Goal: Task Accomplishment & Management: Use online tool/utility

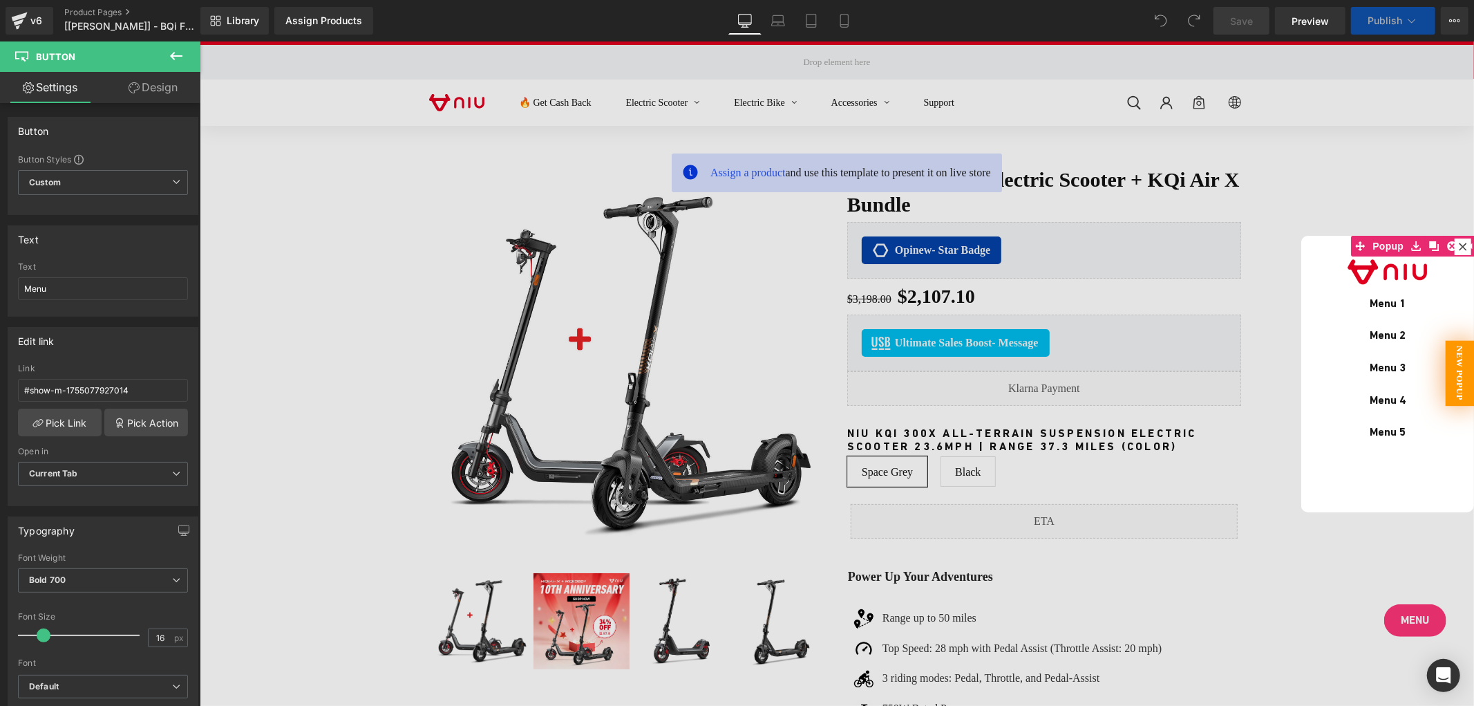
click at [159, 84] on link "Design" at bounding box center [153, 87] width 100 height 31
click at [0, 0] on div "Visibility" at bounding box center [0, 0] width 0 height 0
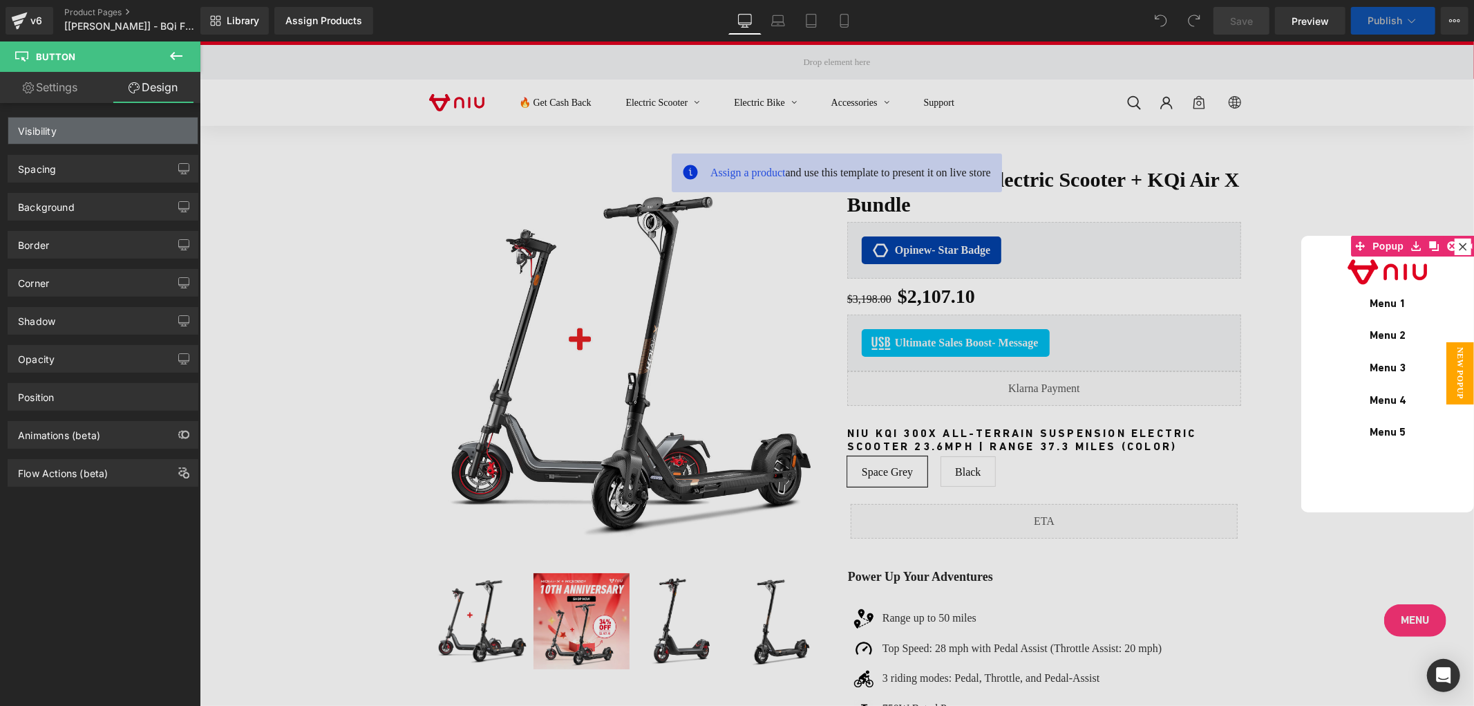
click at [87, 126] on div "Visibility" at bounding box center [102, 131] width 189 height 26
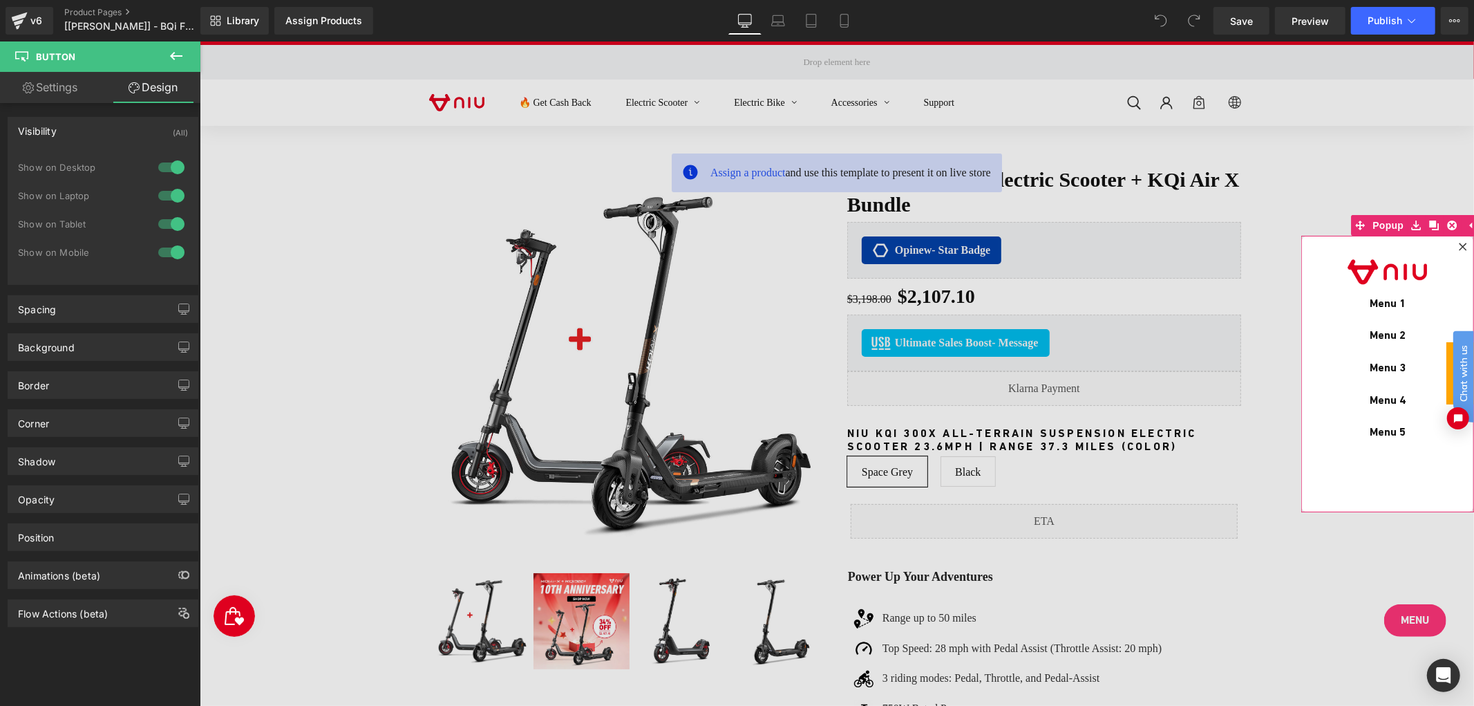
click at [1383, 245] on div "Image Menu 1 Button Menu 2 Button Menu 3 Button Menu 4 Button Menu 5 Button" at bounding box center [1387, 373] width 173 height 277
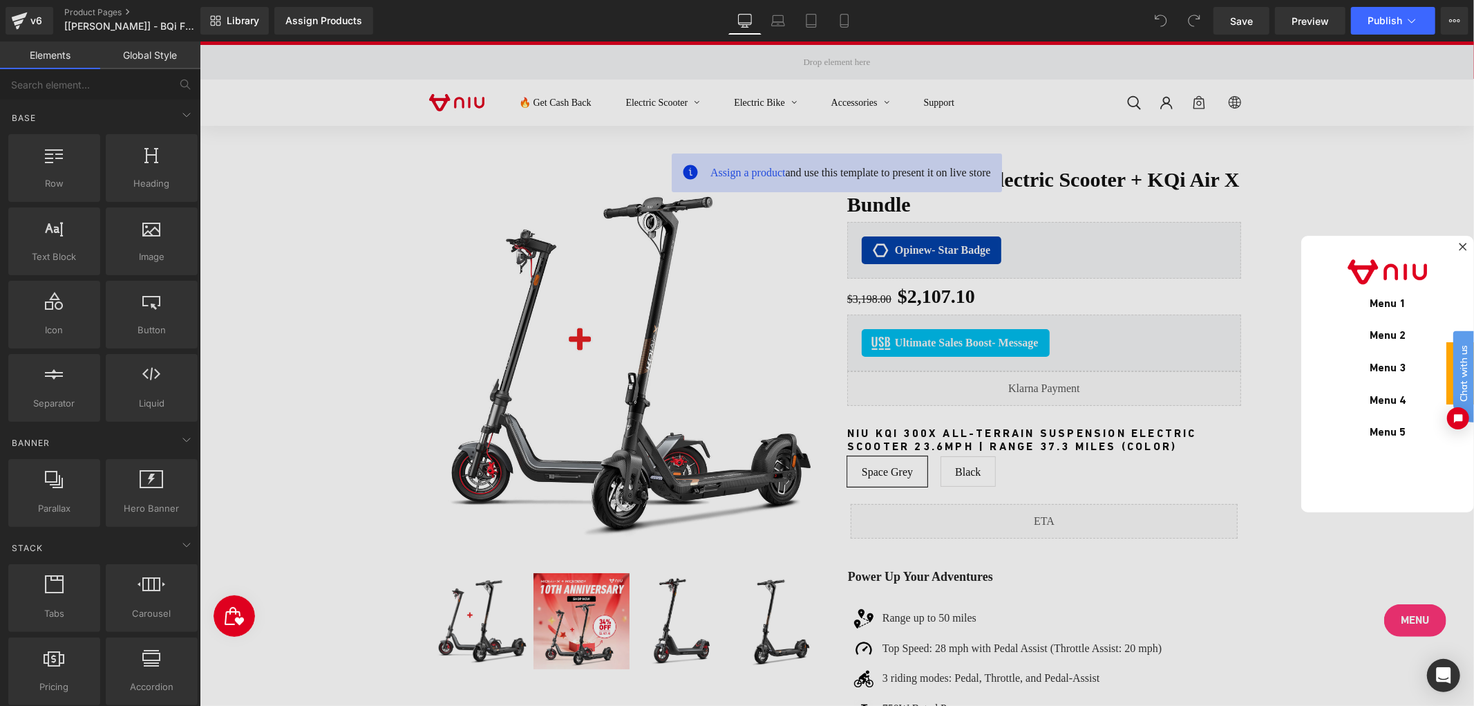
click at [1400, 608] on div at bounding box center [836, 373] width 1275 height 664
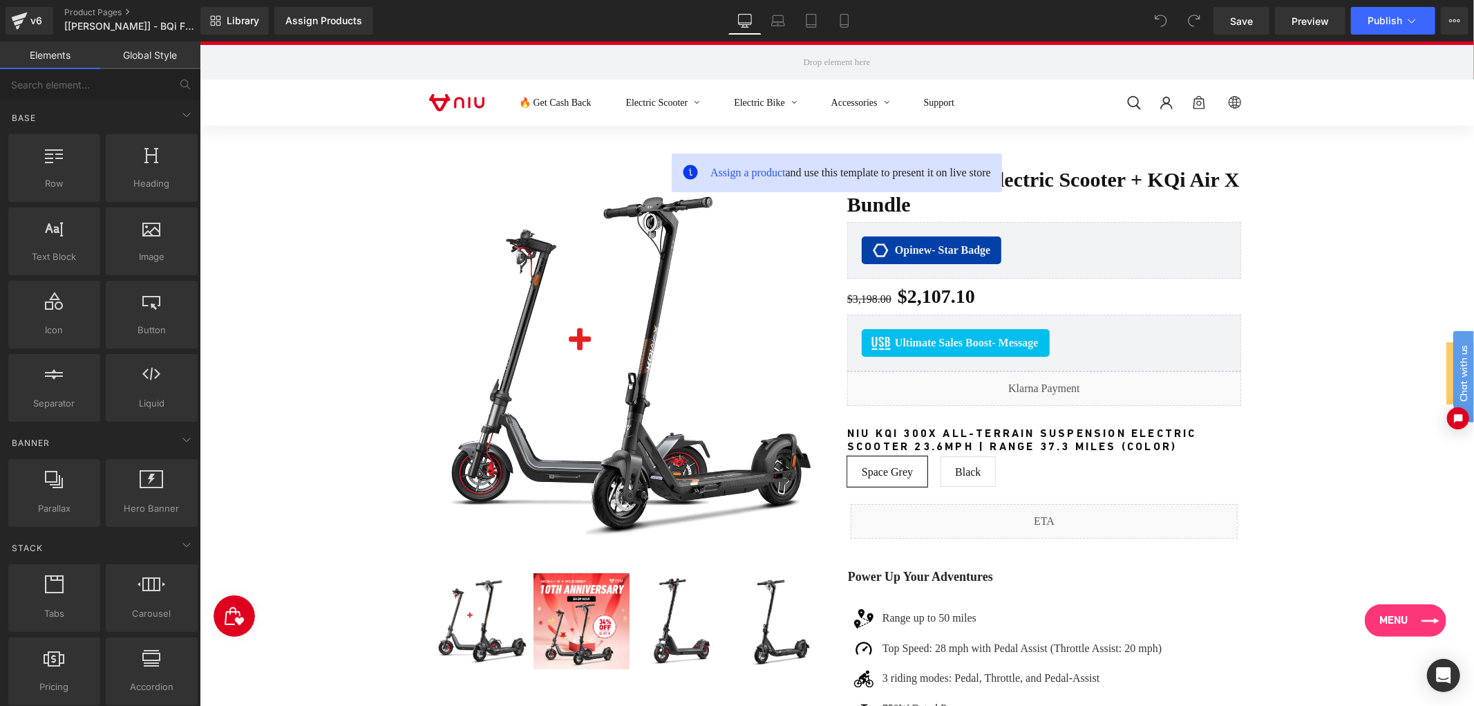
click at [1414, 622] on link "Menu" at bounding box center [1406, 619] width 82 height 32
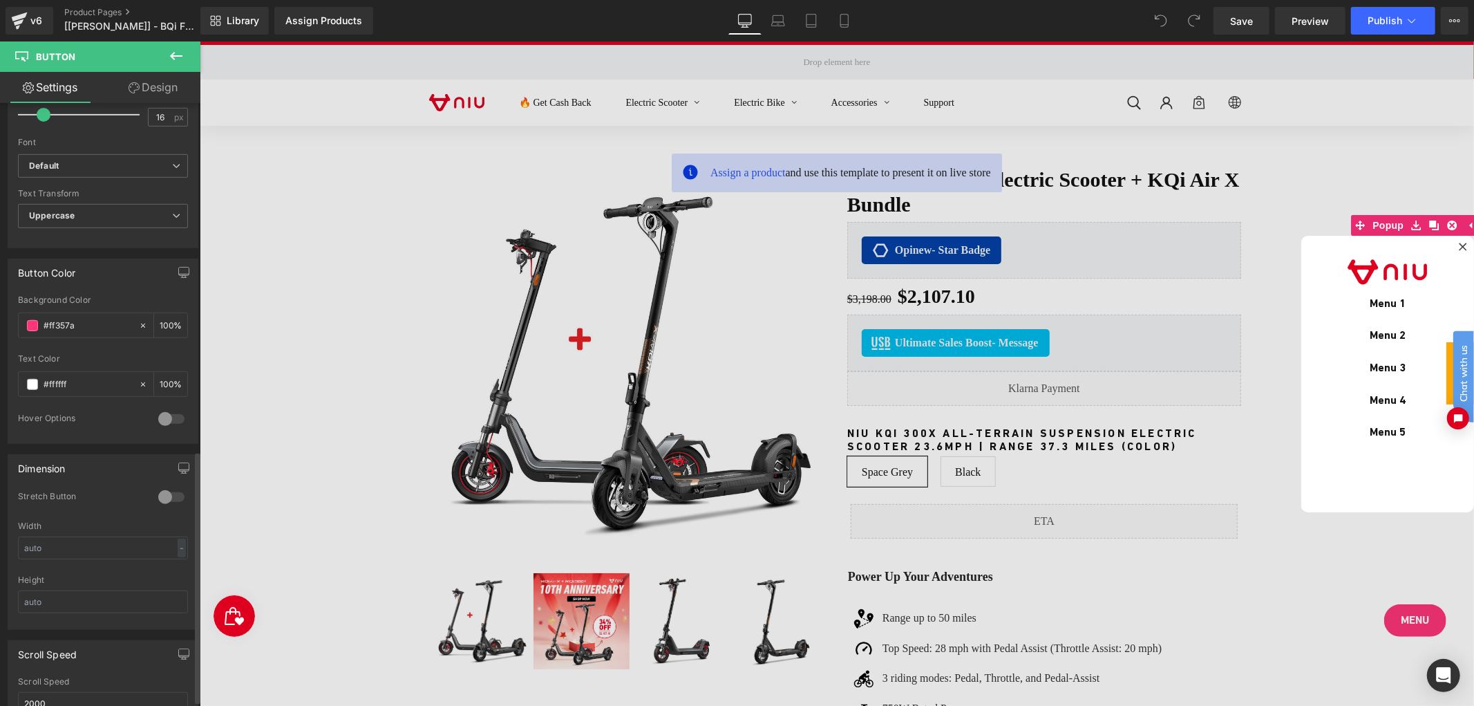
scroll to position [153, 0]
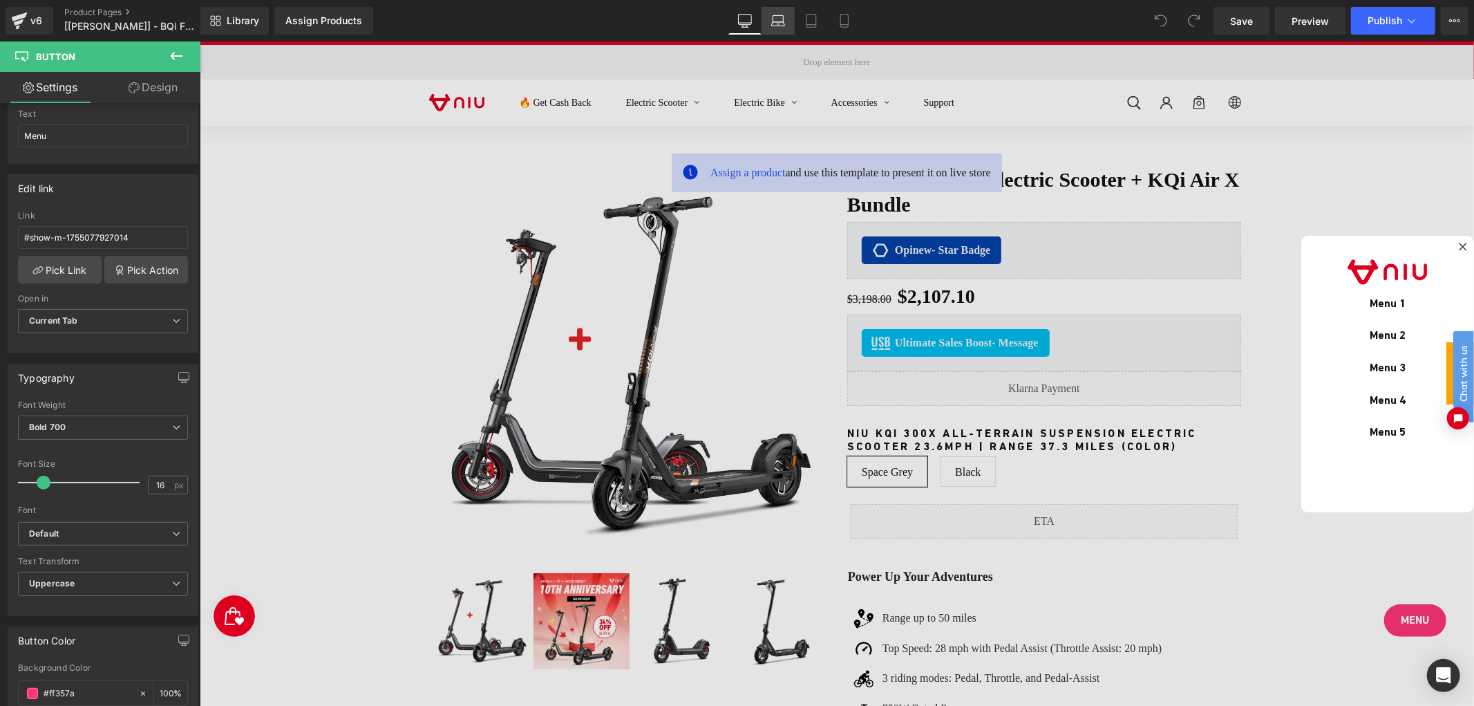
click at [790, 24] on link "Laptop" at bounding box center [778, 21] width 33 height 28
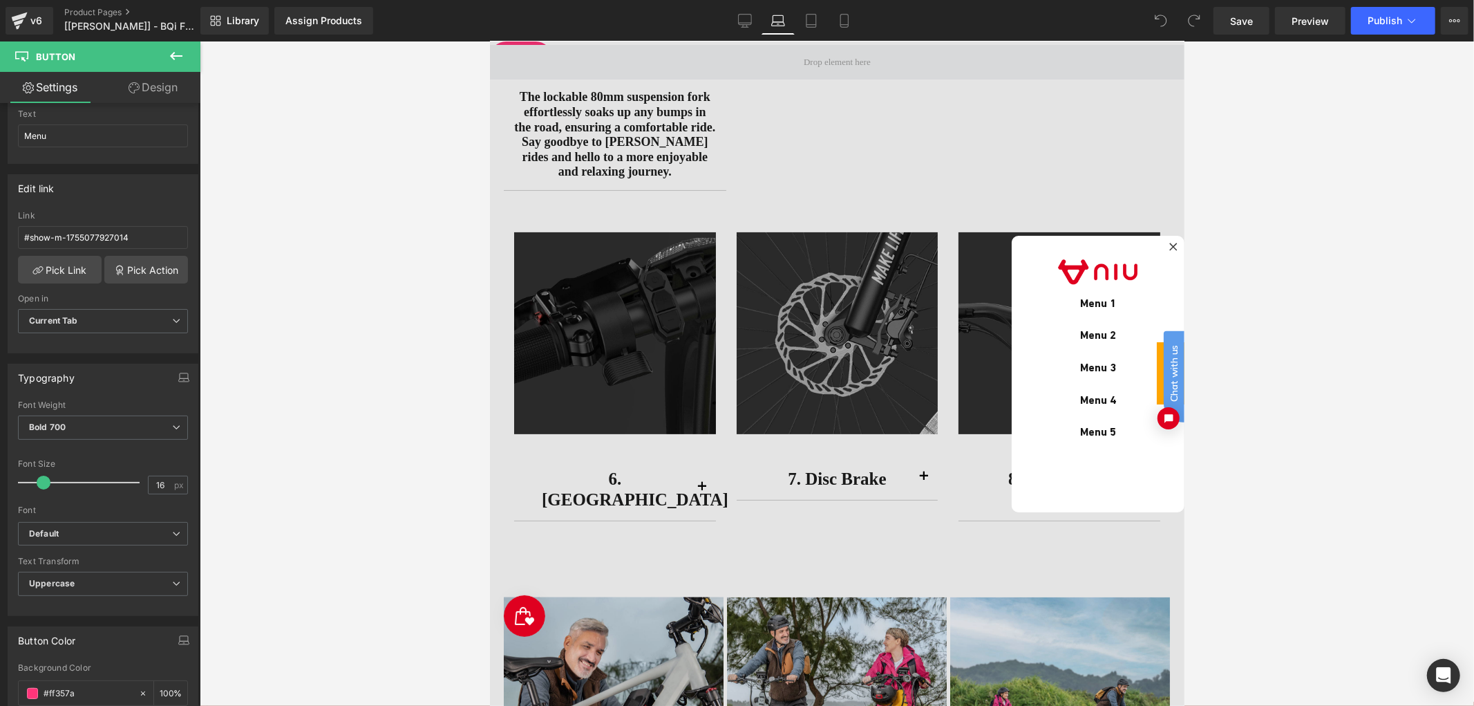
scroll to position [4507, 0]
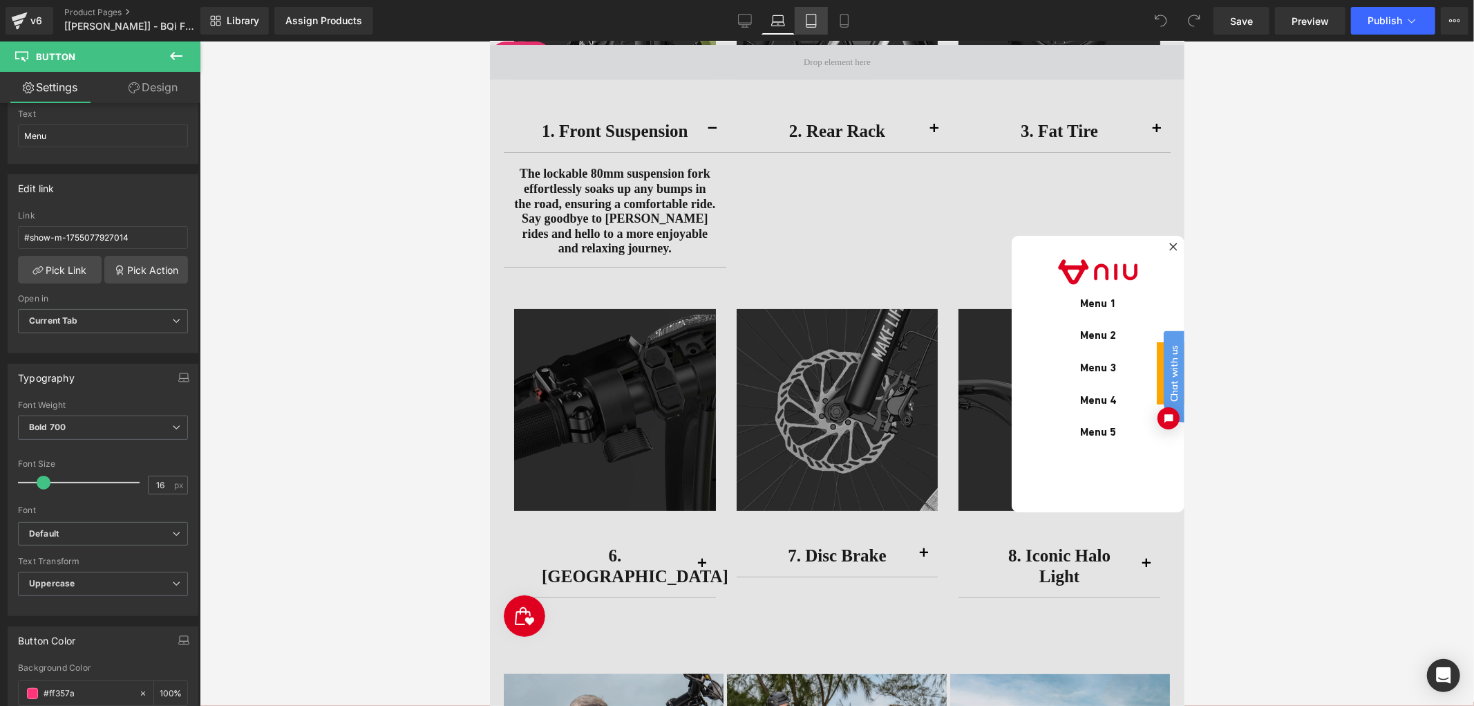
click at [796, 19] on link "Tablet" at bounding box center [811, 21] width 33 height 28
click at [840, 19] on icon at bounding box center [845, 21] width 14 height 14
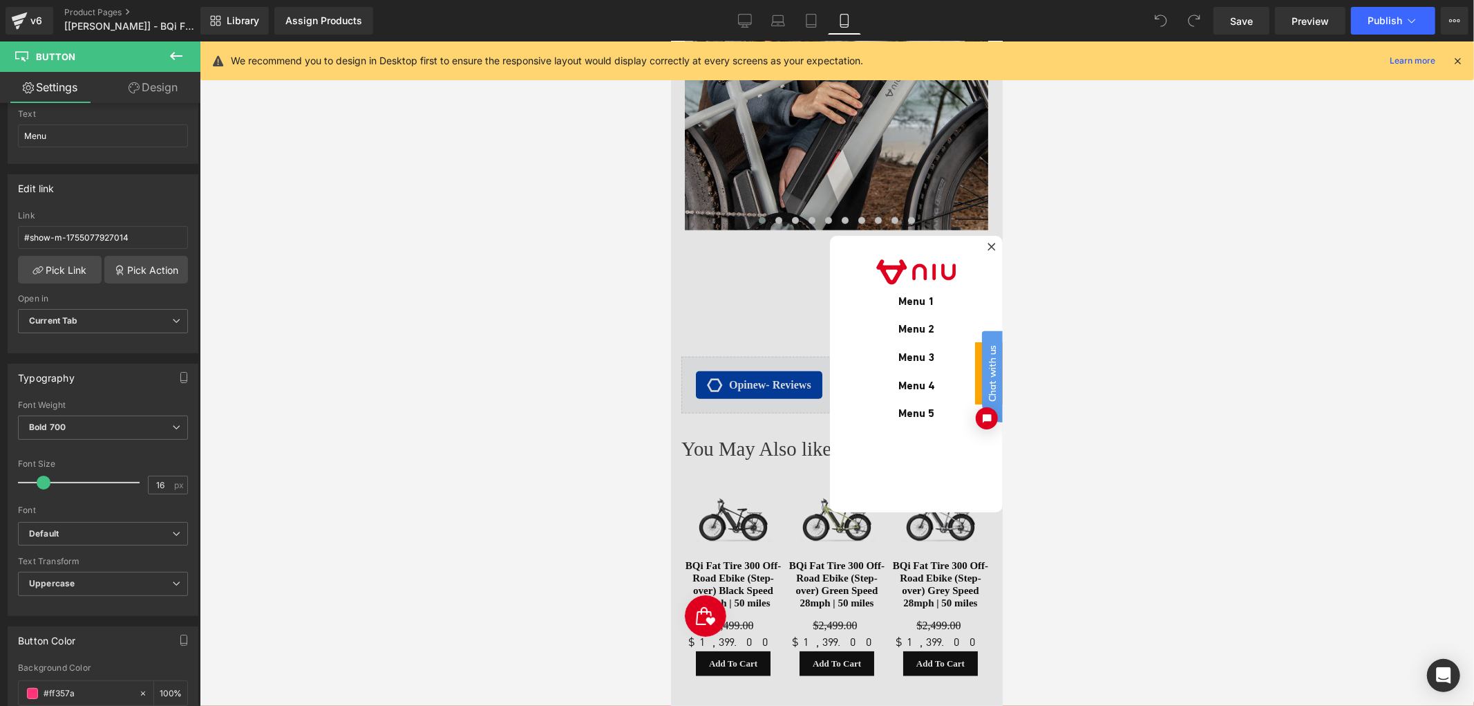
scroll to position [9703, 0]
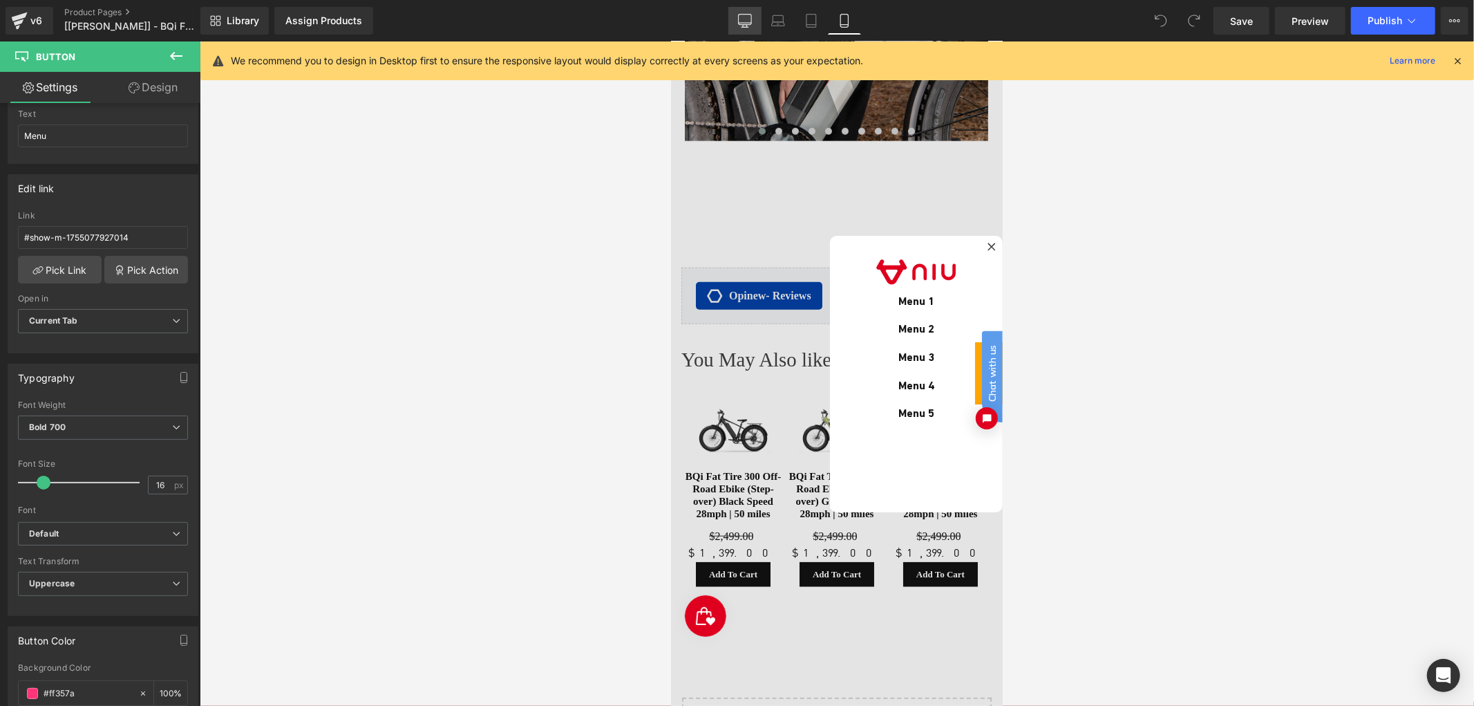
click at [751, 25] on icon at bounding box center [745, 21] width 14 height 14
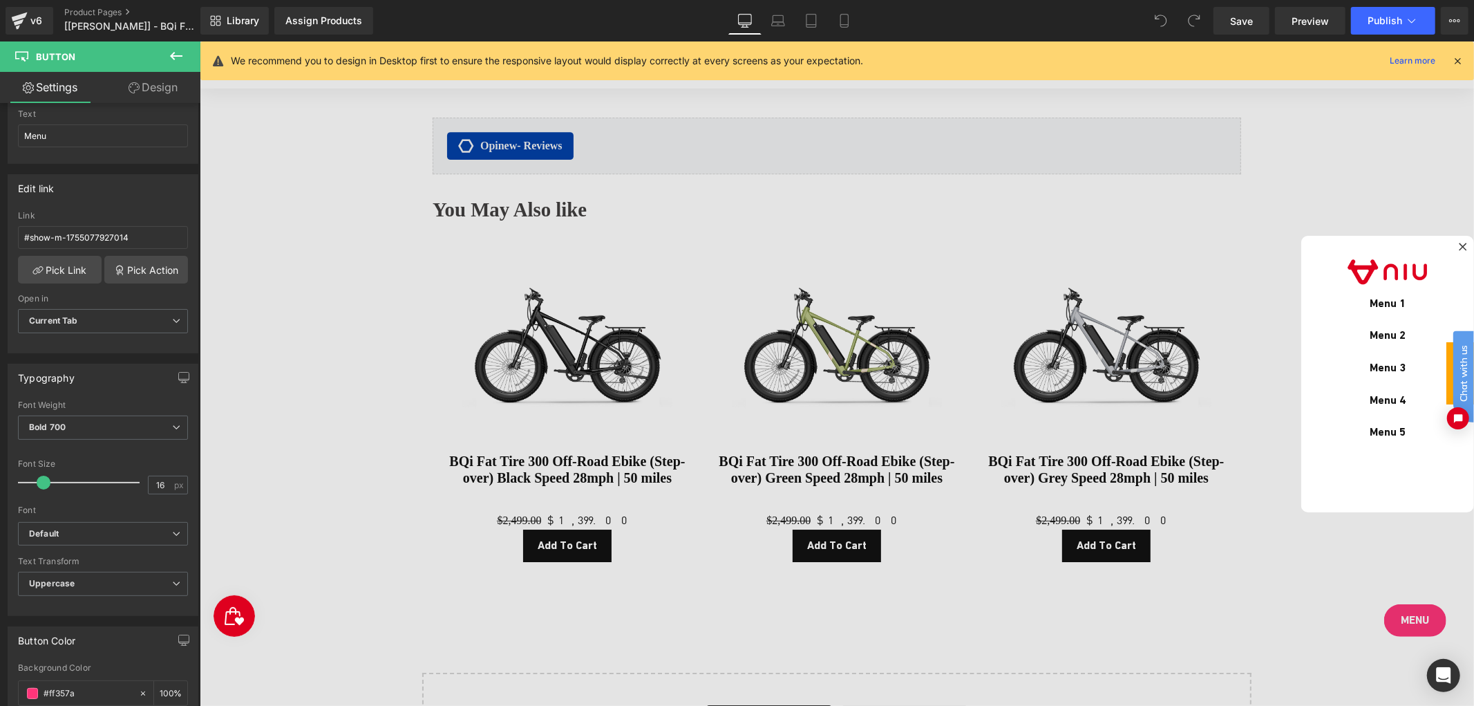
scroll to position [7357, 0]
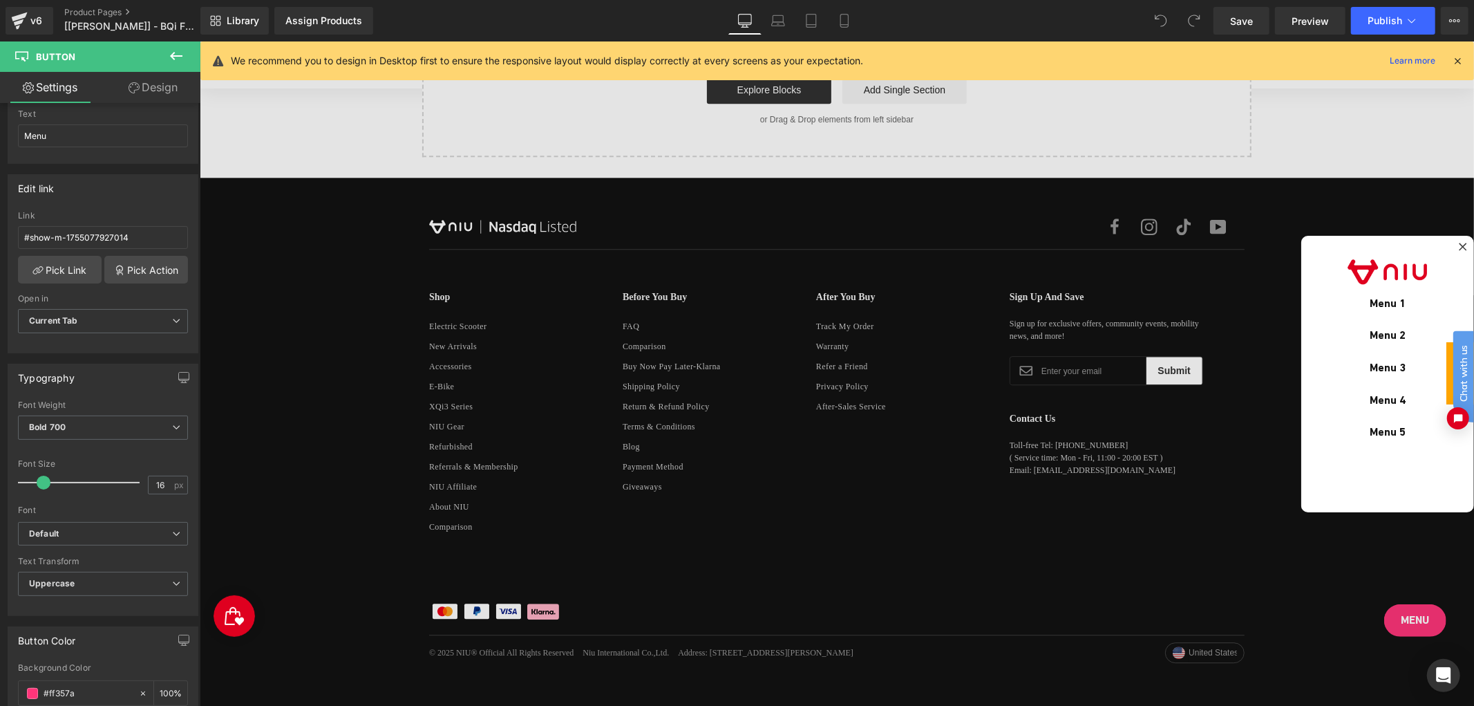
click at [1414, 619] on div at bounding box center [836, 373] width 1275 height 664
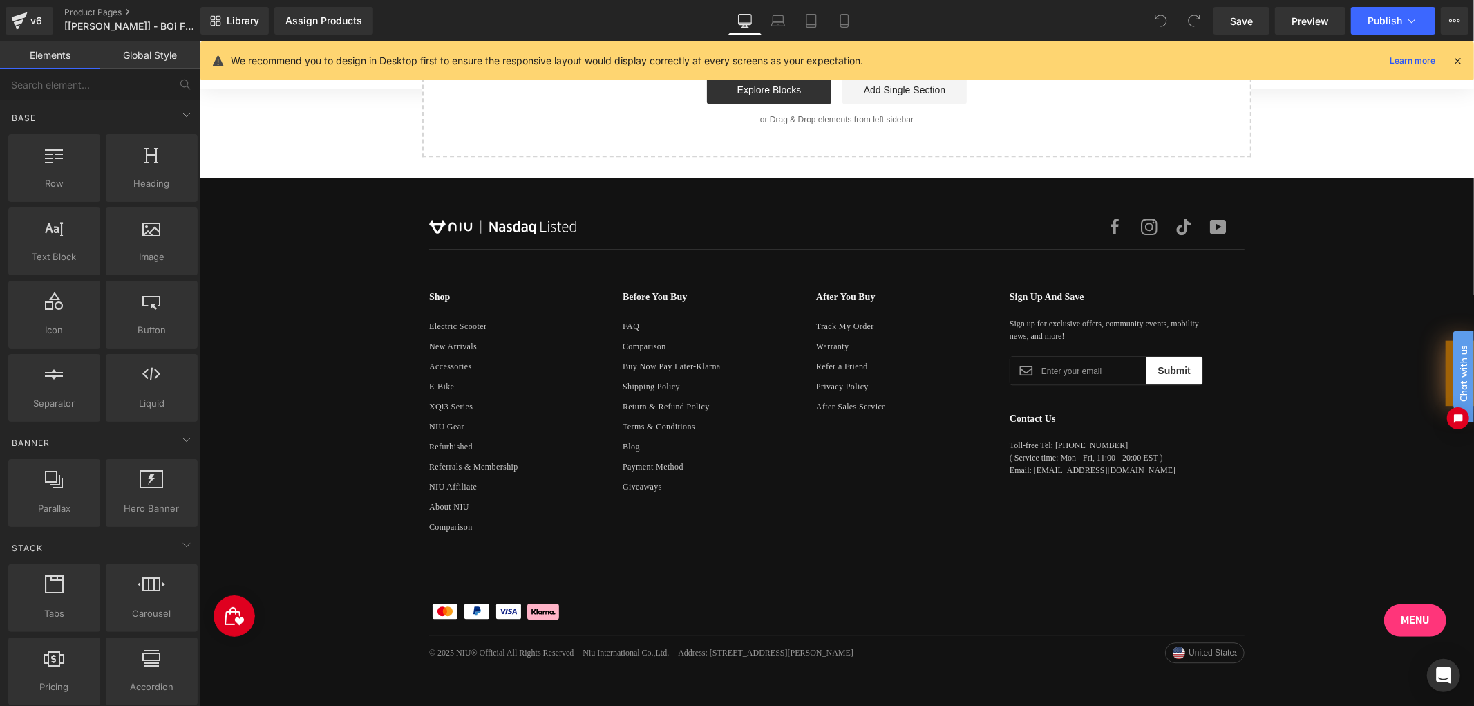
click at [1414, 619] on link "Menu" at bounding box center [1415, 619] width 62 height 32
click at [199, 41] on div at bounding box center [199, 41] width 0 height 0
click at [1414, 619] on link "Menu" at bounding box center [1415, 619] width 62 height 32
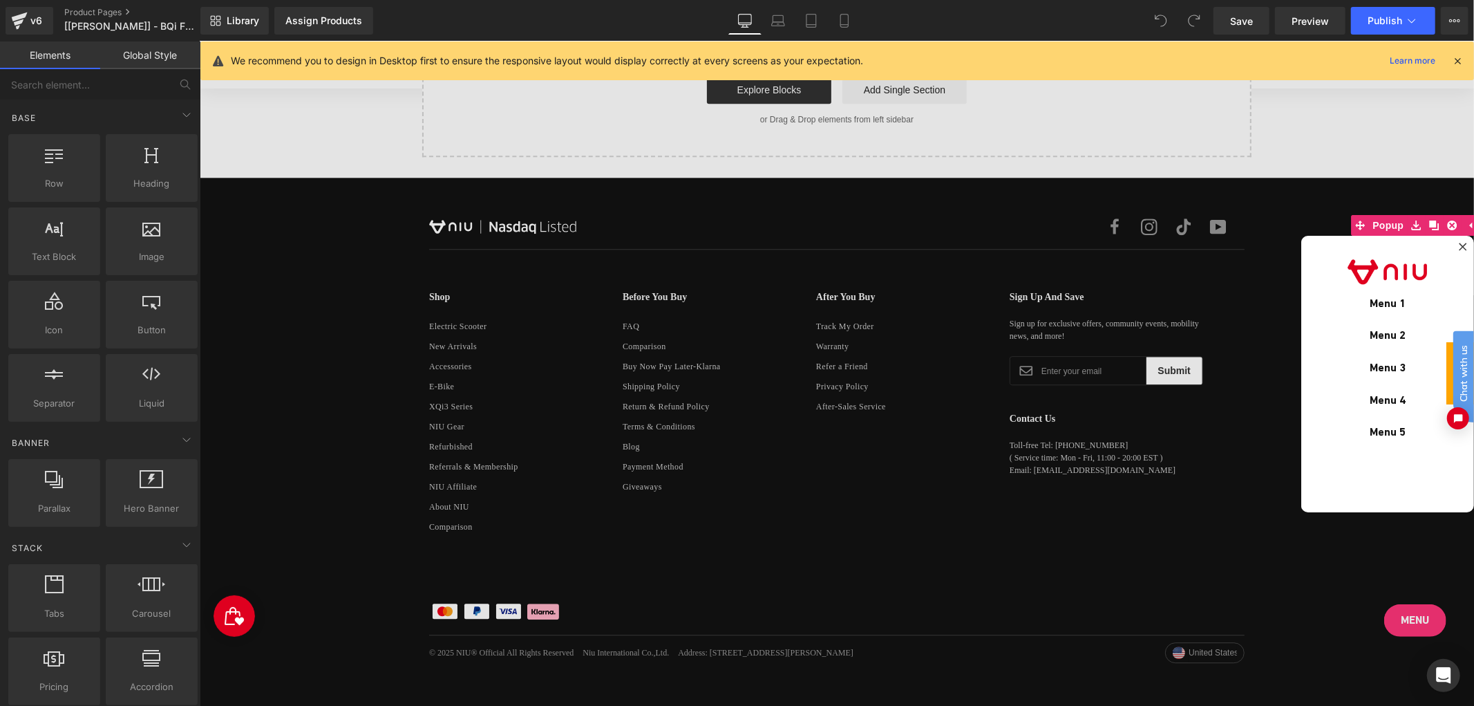
click at [1410, 610] on div at bounding box center [836, 373] width 1275 height 664
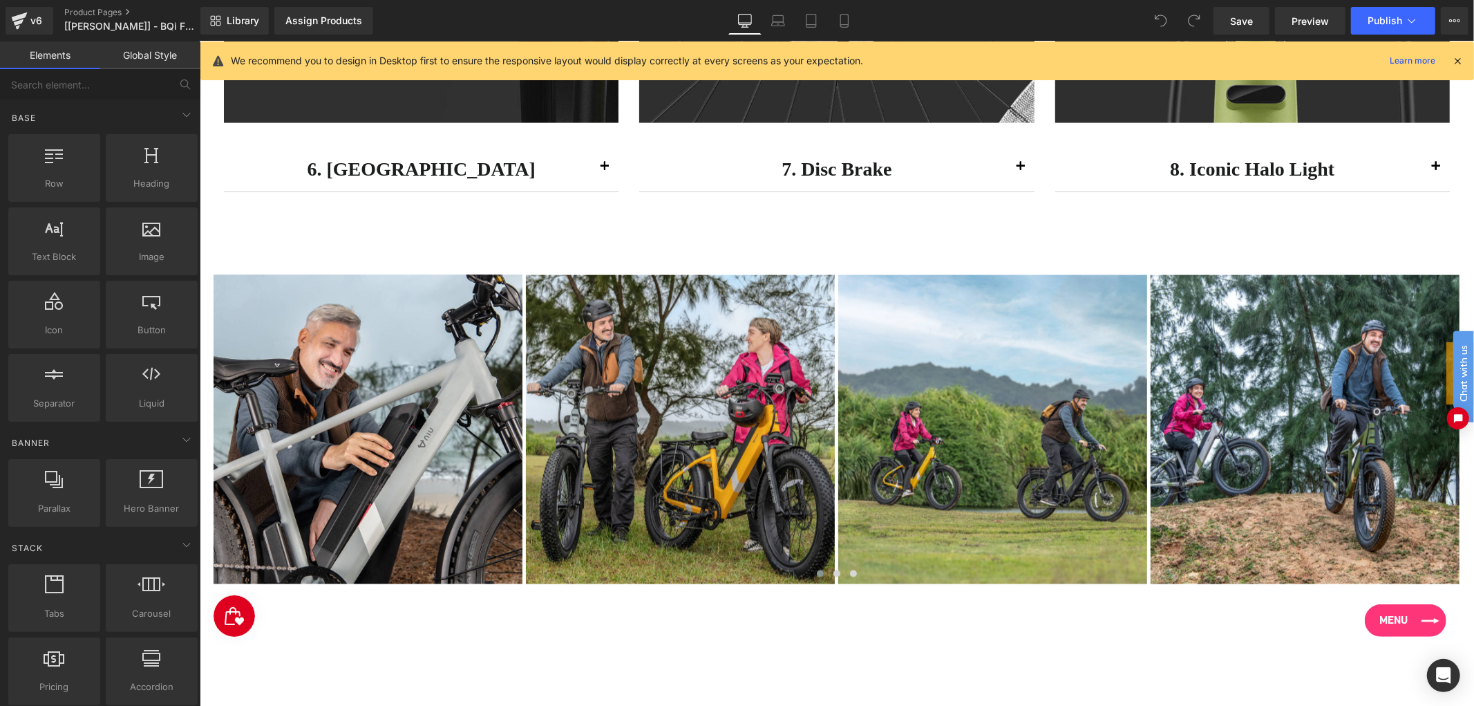
scroll to position [6127, 0]
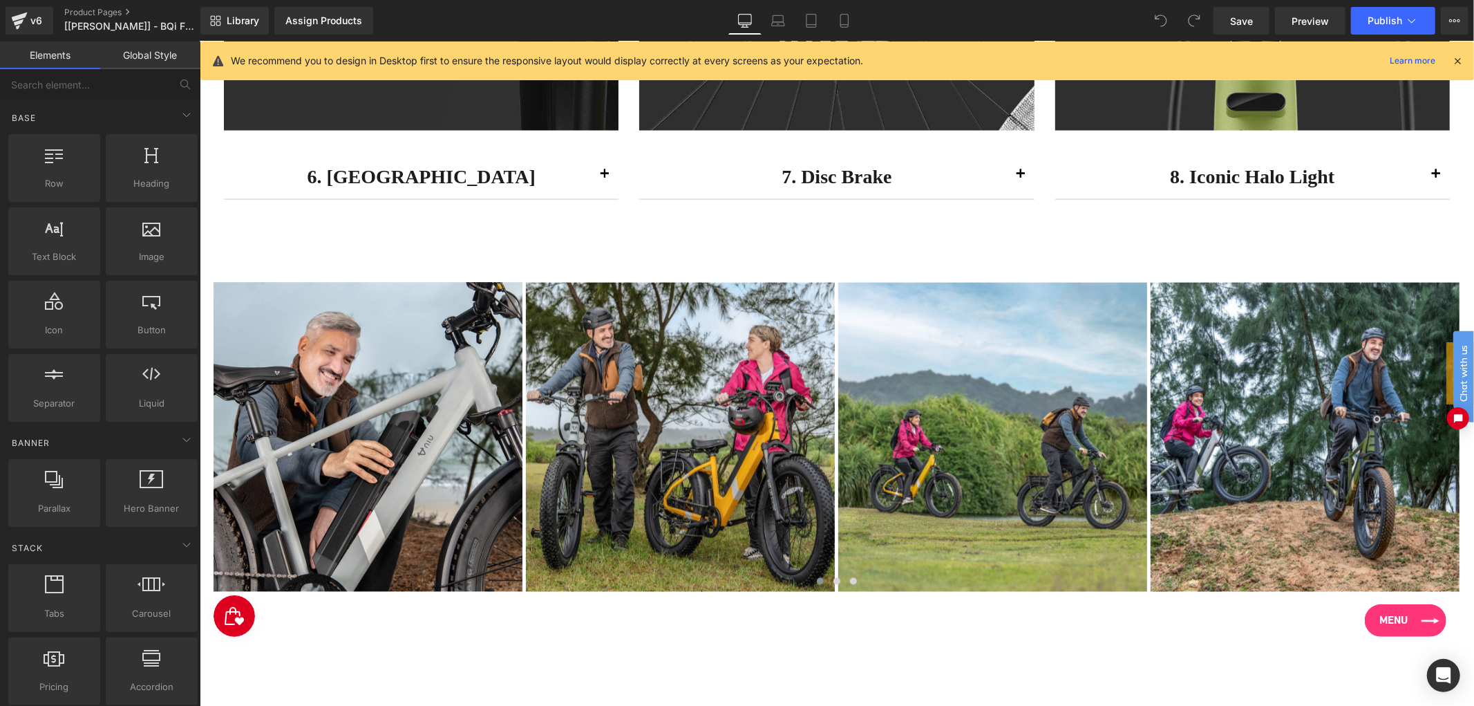
click at [1431, 619] on link "Menu" at bounding box center [1406, 619] width 82 height 32
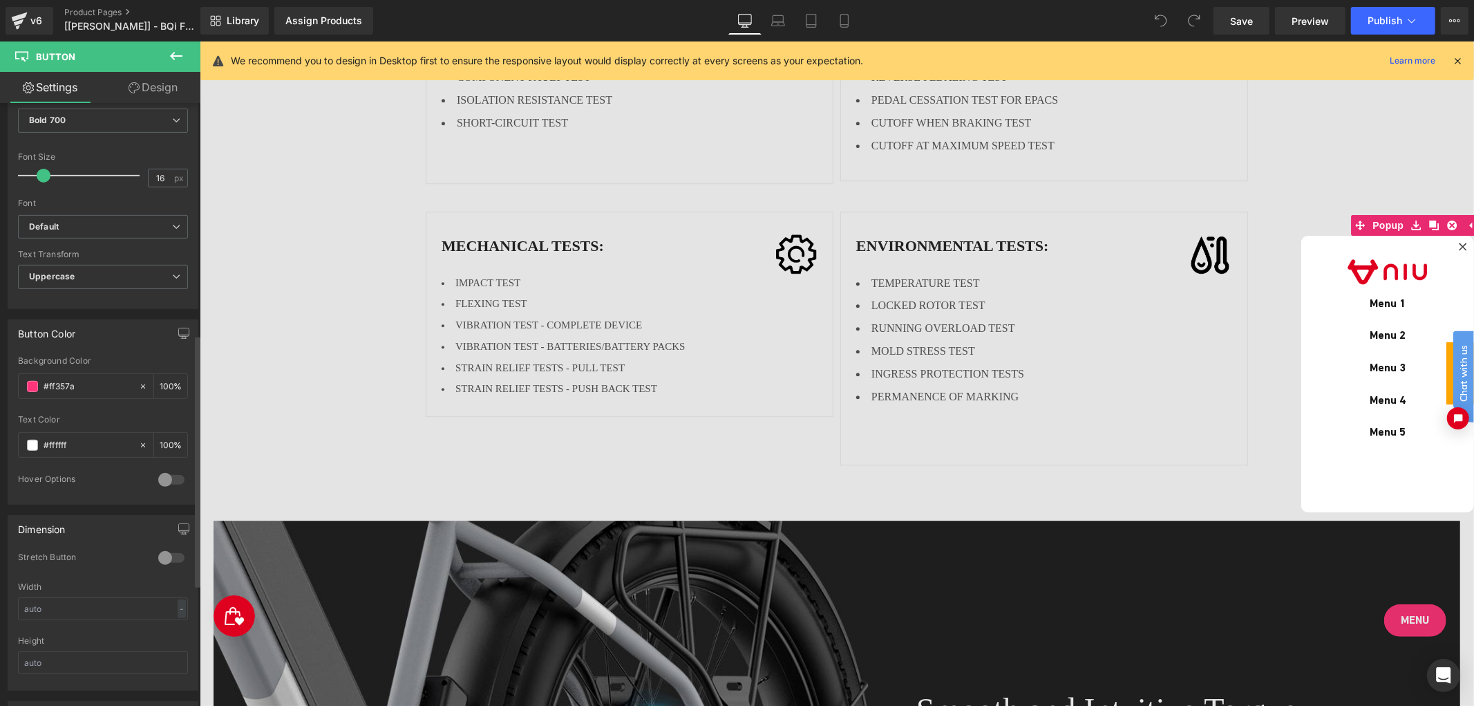
scroll to position [383, 0]
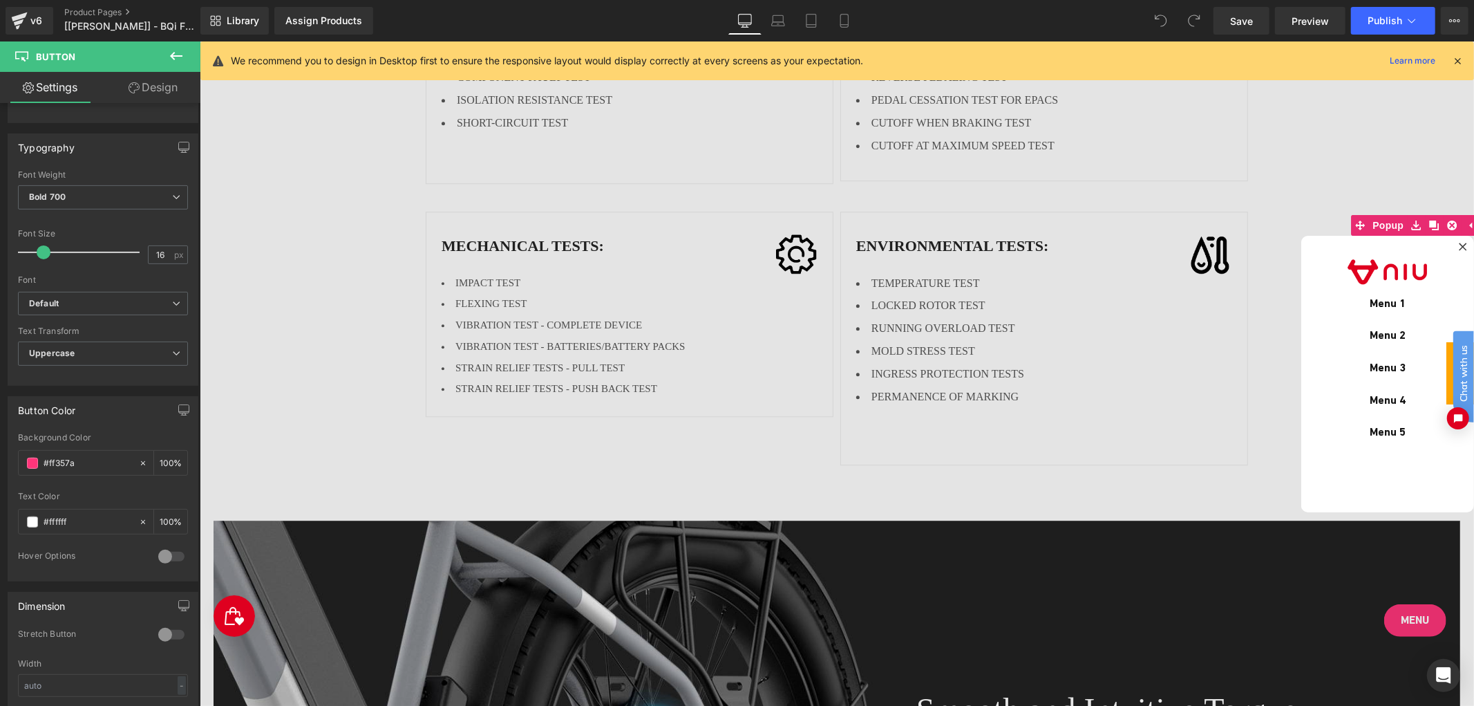
click at [133, 87] on icon at bounding box center [134, 87] width 11 height 11
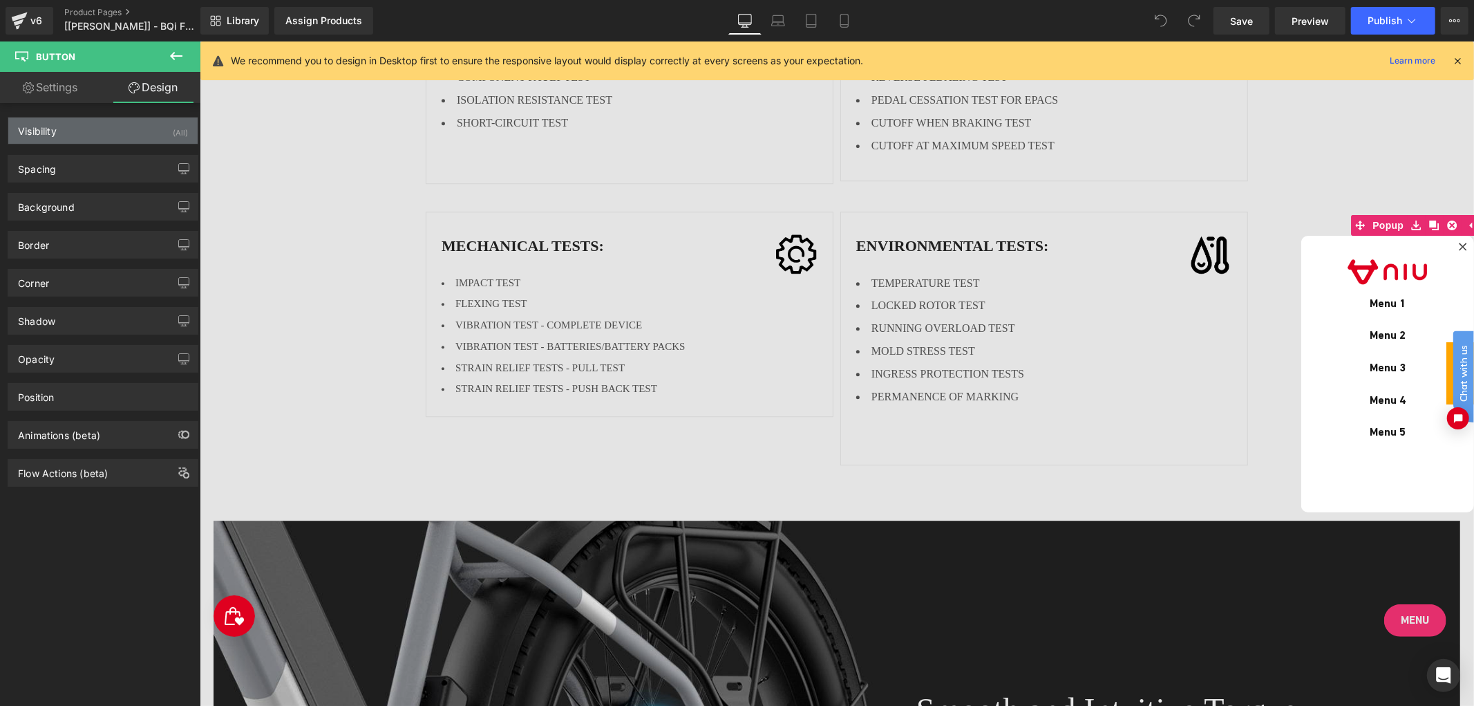
click at [106, 129] on div "Visibility (All)" at bounding box center [102, 131] width 189 height 26
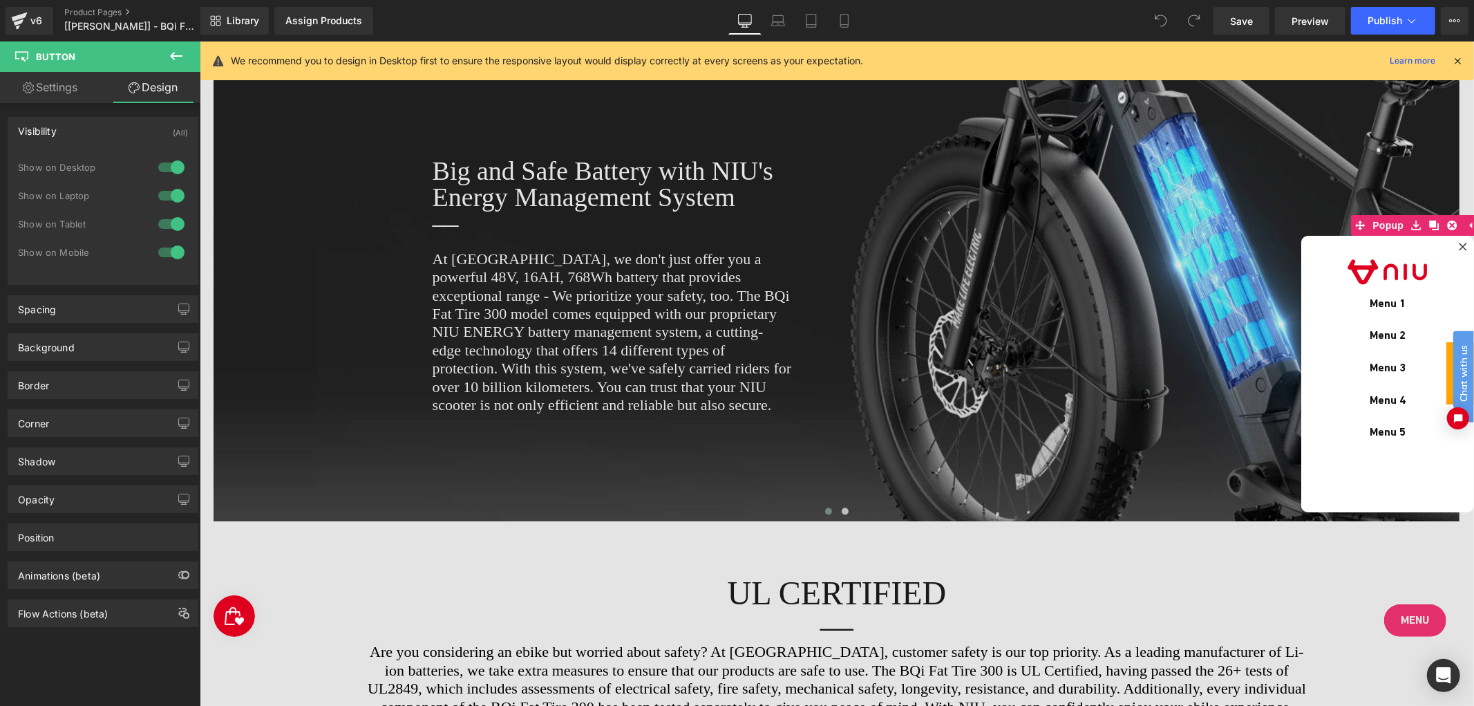
scroll to position [2057, 0]
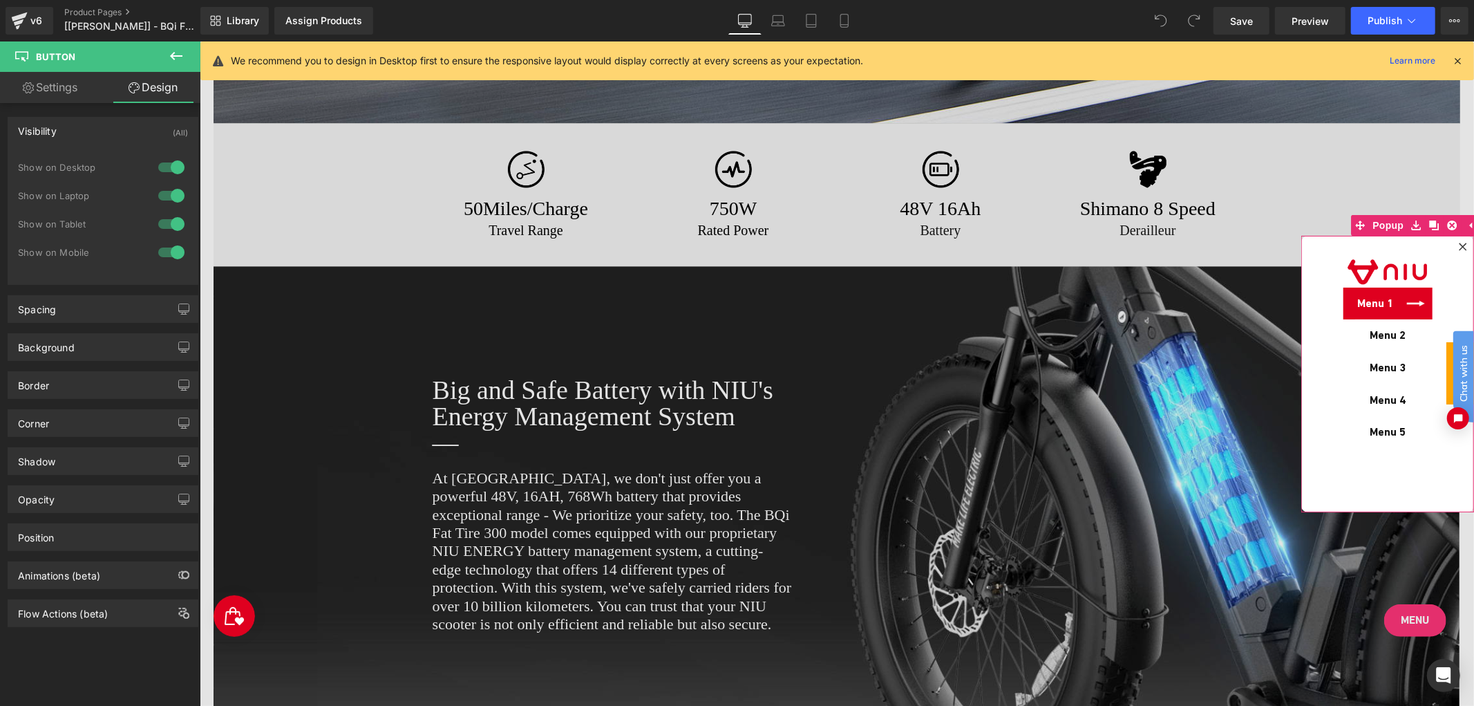
click at [1387, 313] on link "Menu 1" at bounding box center [1387, 303] width 89 height 32
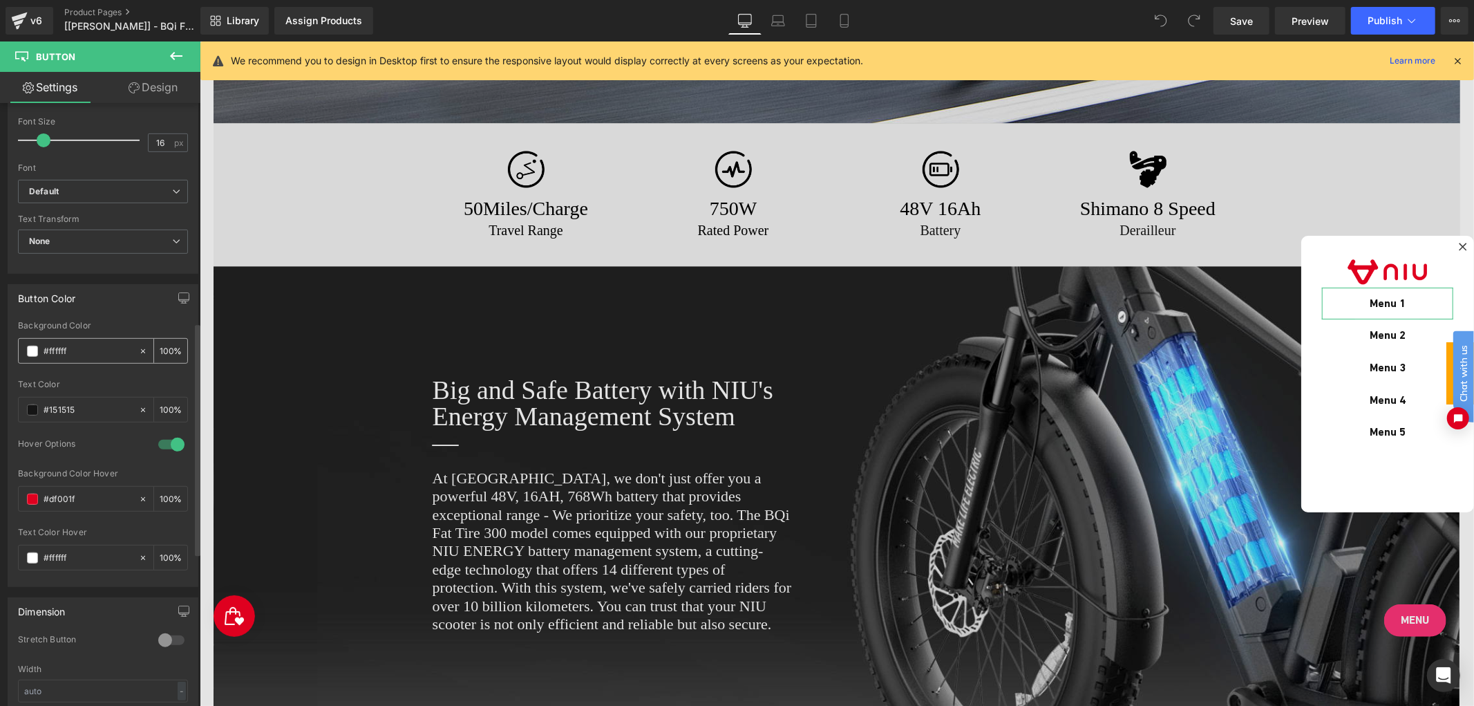
scroll to position [614, 0]
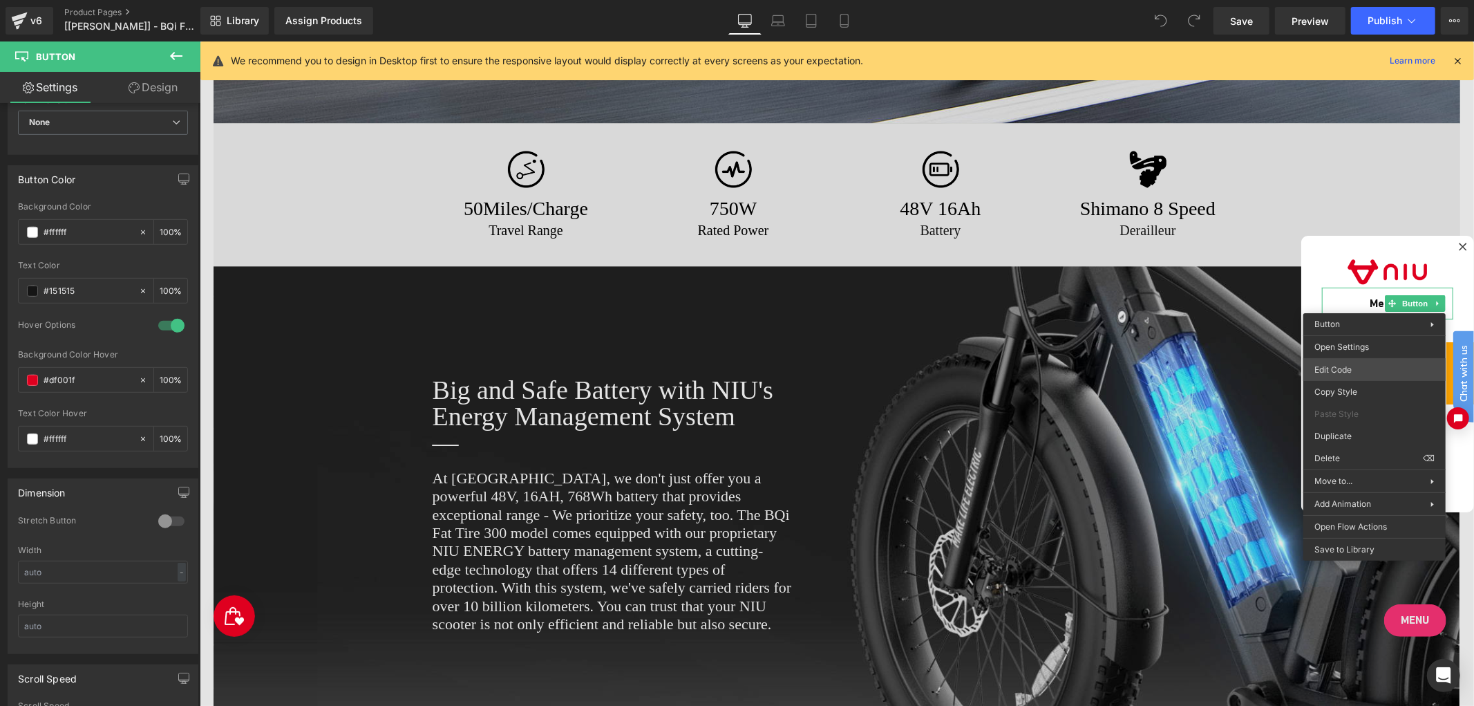
click at [1353, 372] on body "You are previewing how the will restyle your page. You can not edit Elements in…" at bounding box center [737, 353] width 1474 height 706
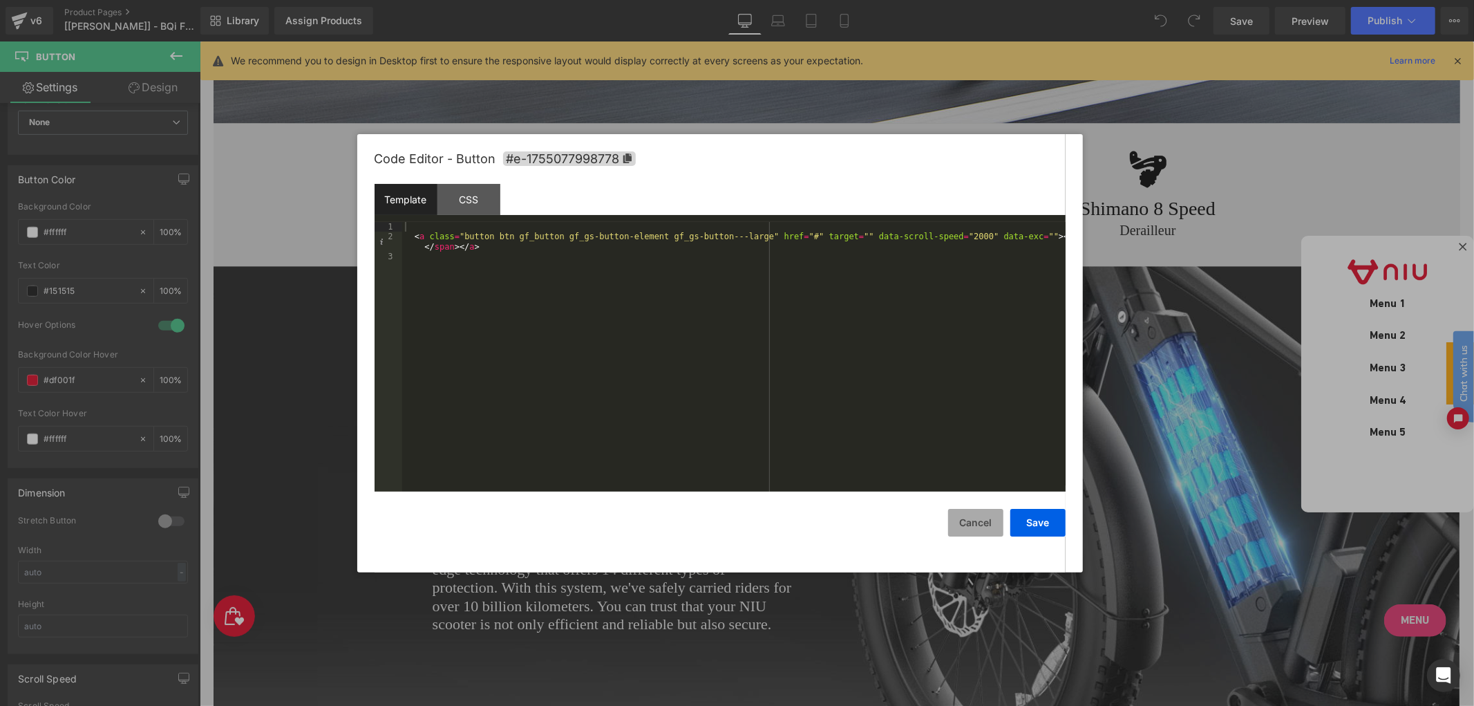
click at [978, 523] on button "Cancel" at bounding box center [975, 523] width 55 height 28
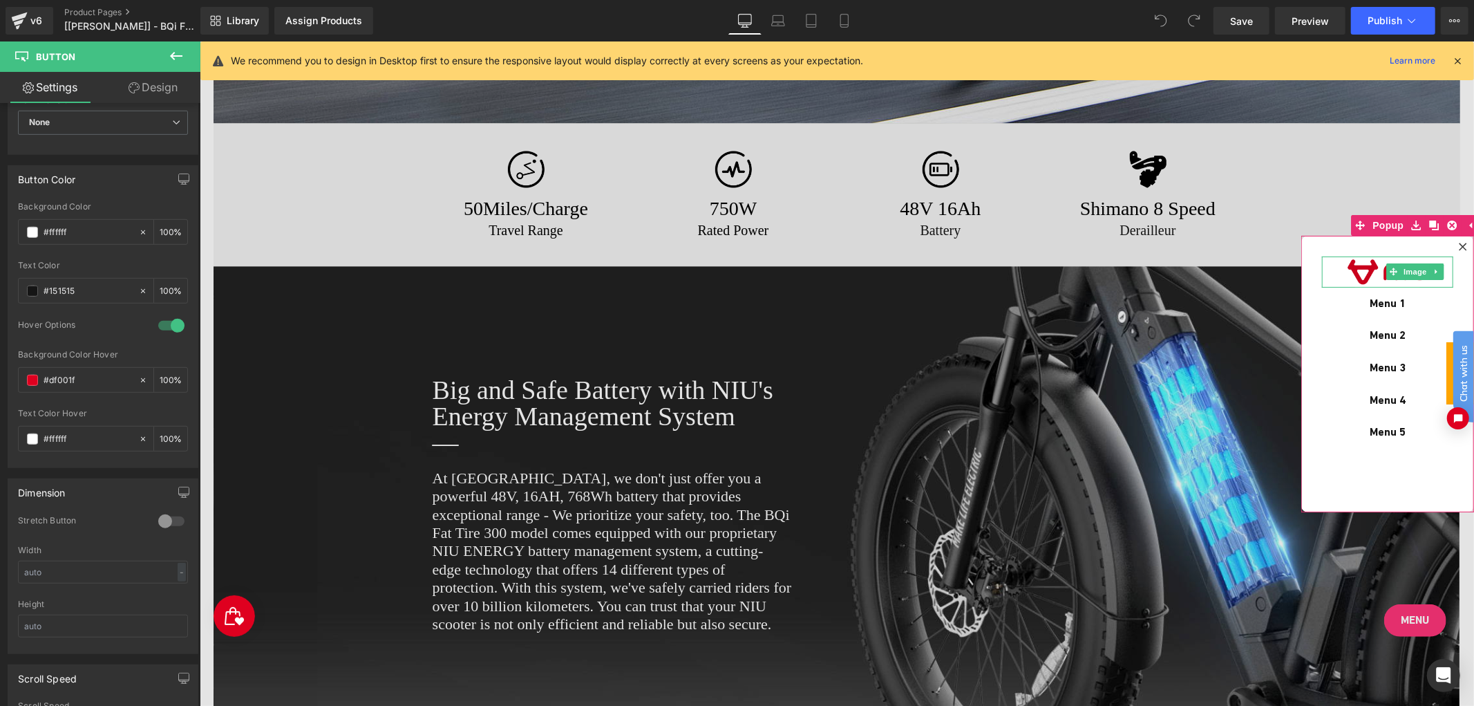
click at [1378, 270] on img at bounding box center [1388, 271] width 86 height 31
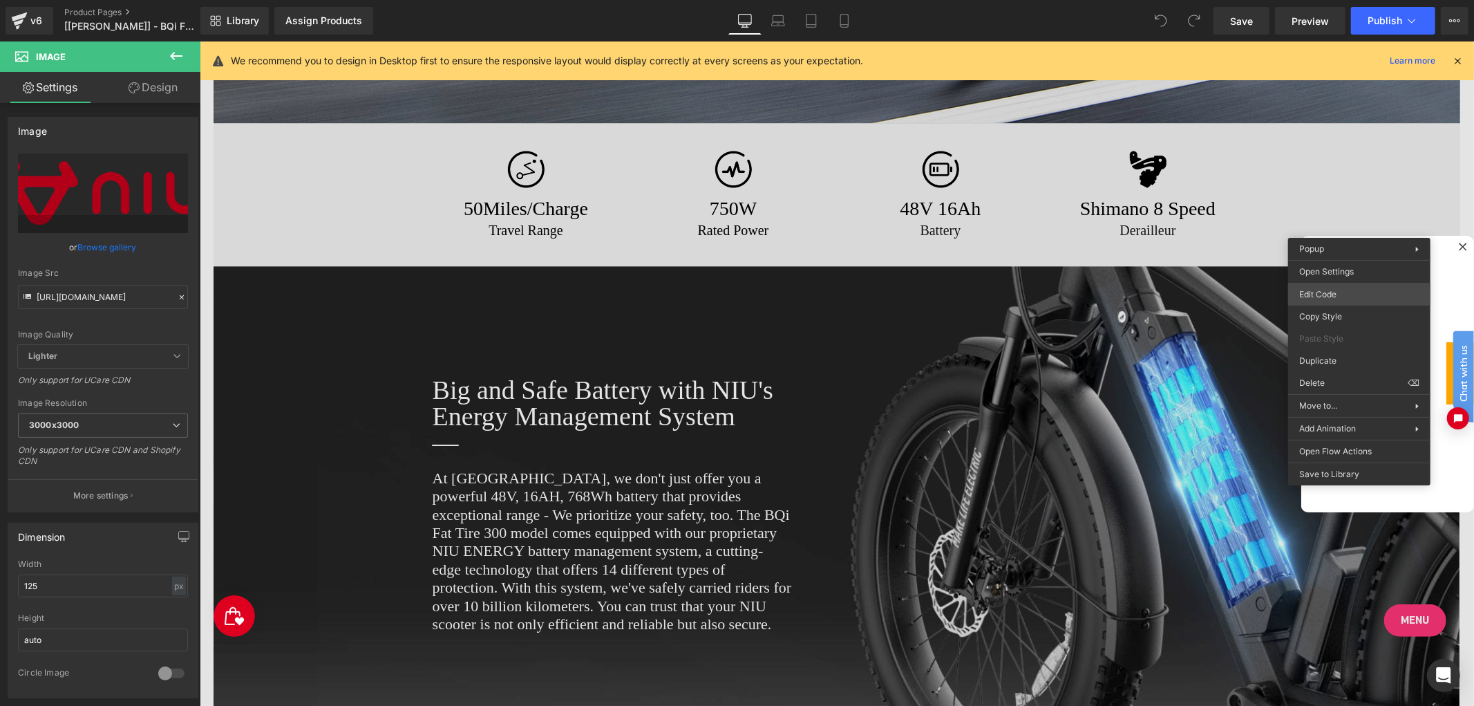
click at [1335, 302] on body "You are previewing how the will restyle your page. You can not edit Elements in…" at bounding box center [737, 353] width 1474 height 706
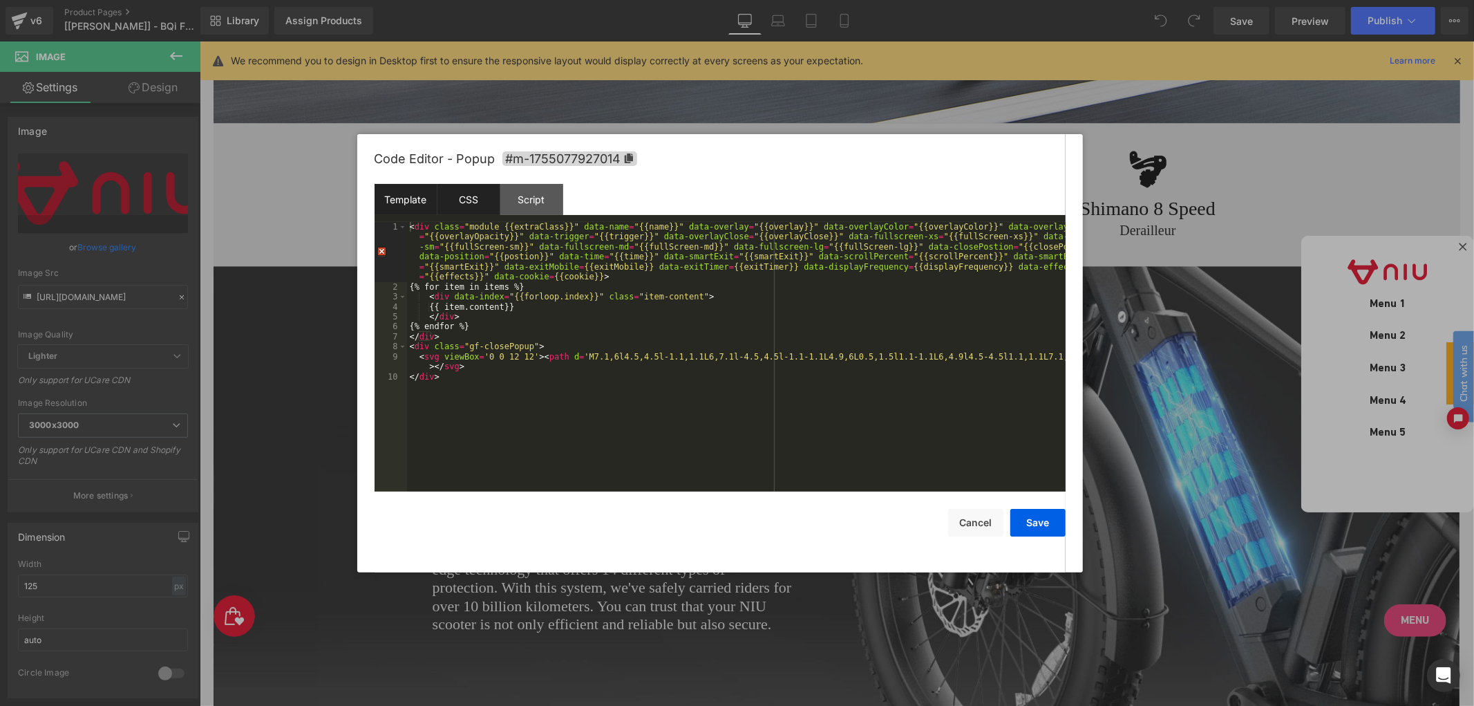
click at [480, 197] on div "CSS" at bounding box center [469, 199] width 63 height 31
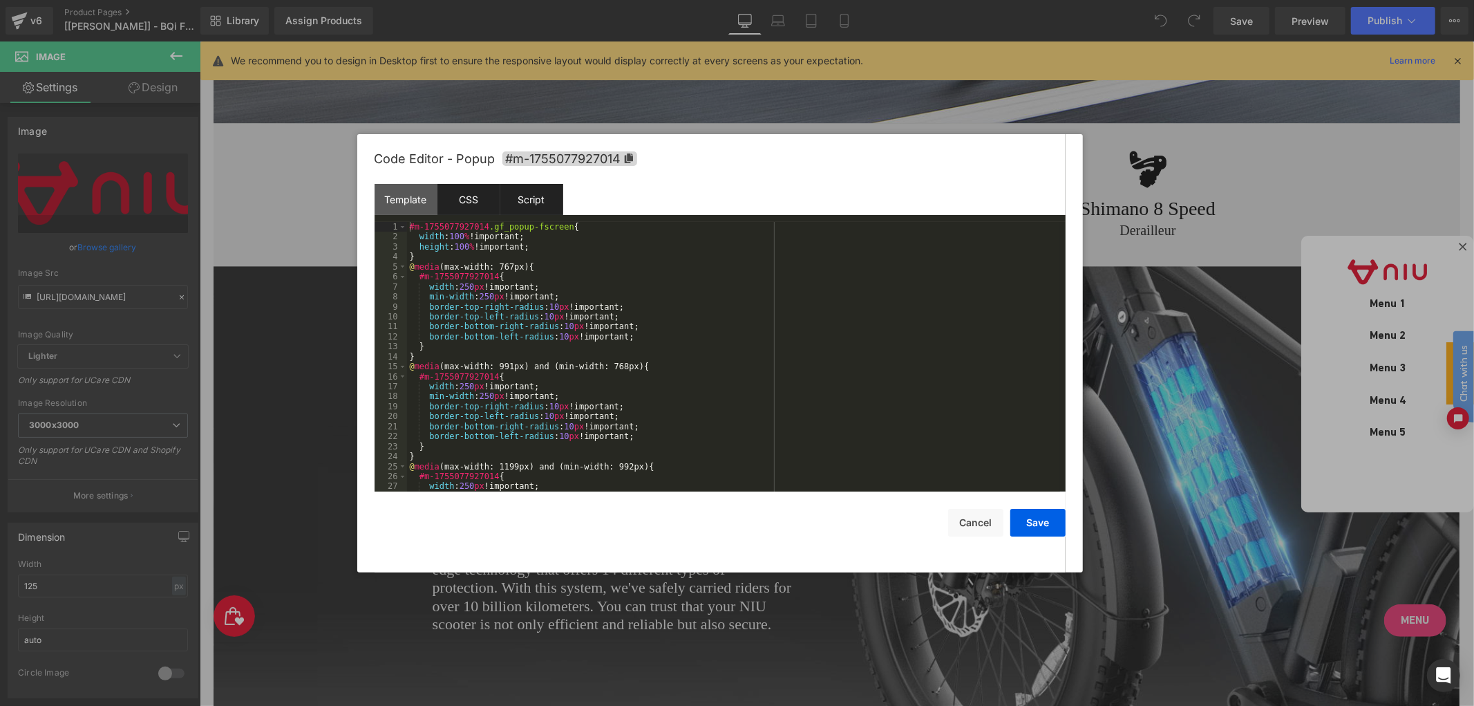
click at [515, 198] on div "Script" at bounding box center [531, 199] width 63 height 31
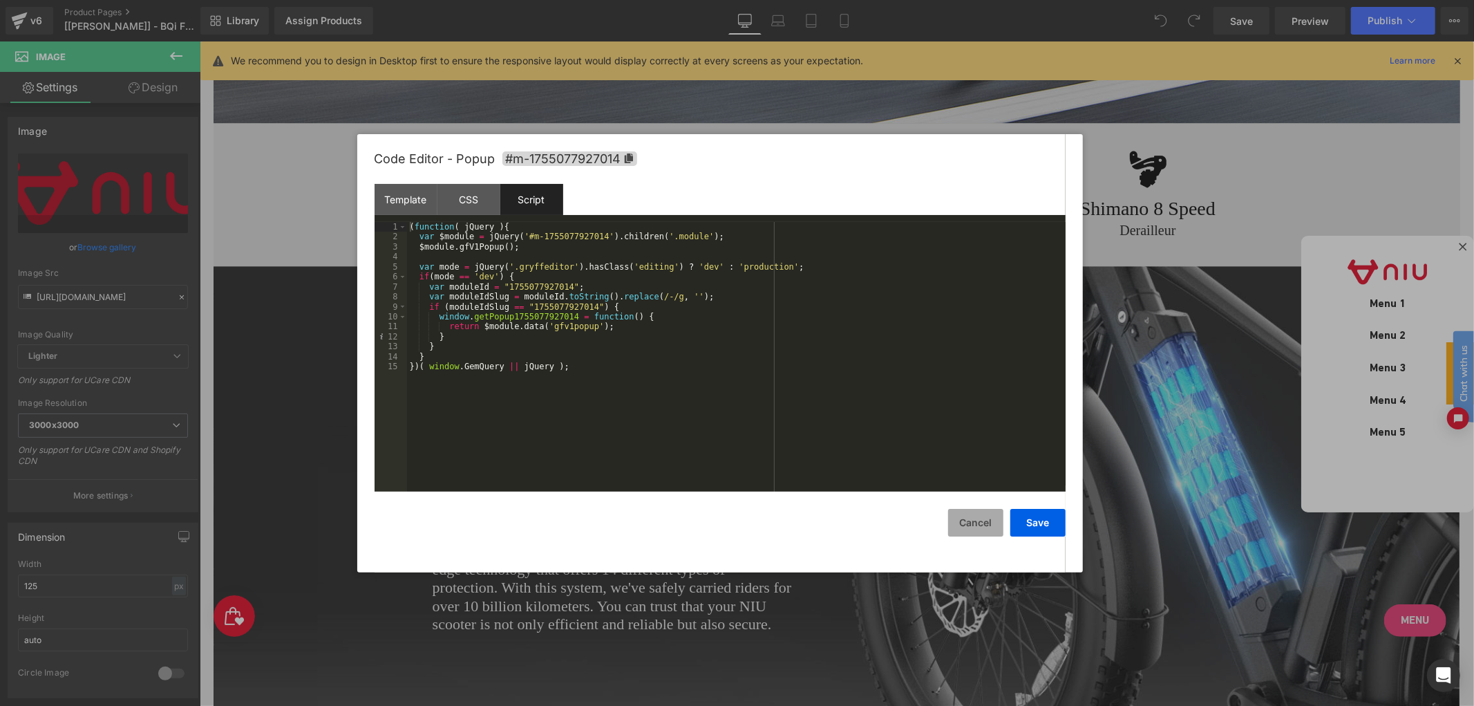
drag, startPoint x: 975, startPoint y: 514, endPoint x: 712, endPoint y: 476, distance: 265.4
click at [975, 514] on button "Cancel" at bounding box center [975, 523] width 55 height 28
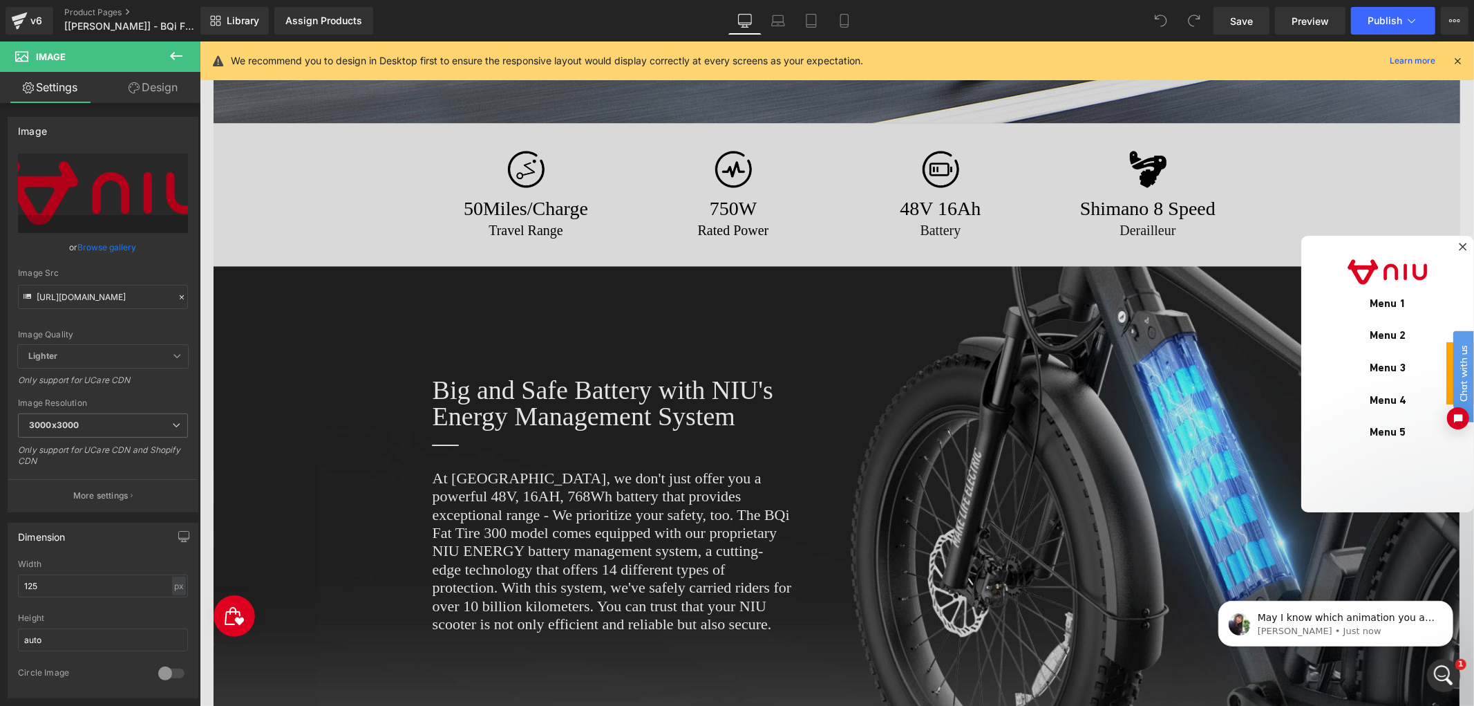
scroll to position [0, 0]
